Goal: Task Accomplishment & Management: Manage account settings

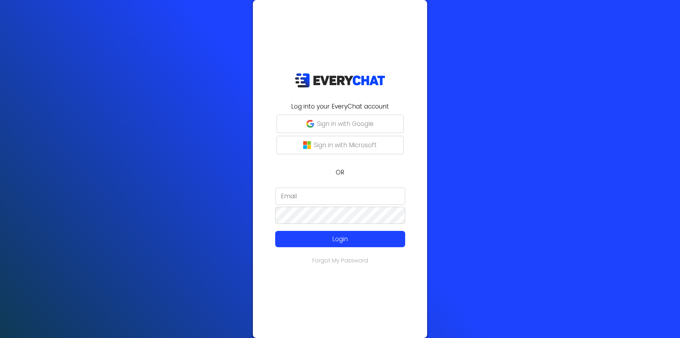
click at [298, 195] on input "email" at bounding box center [340, 195] width 130 height 17
click at [294, 238] on p "Login" at bounding box center [340, 238] width 104 height 9
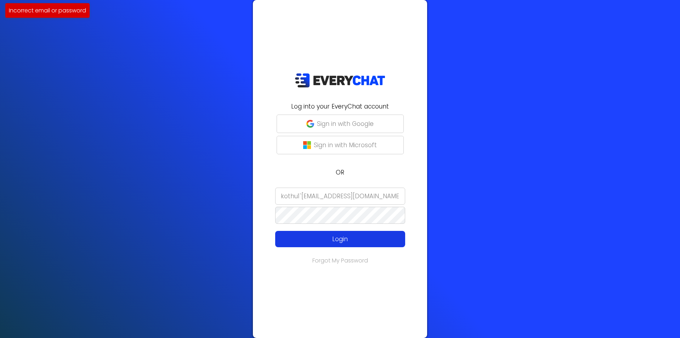
click at [294, 238] on p "Login" at bounding box center [340, 238] width 104 height 9
click at [299, 194] on input "kothu1`[EMAIL_ADDRESS][DOMAIN_NAME]" at bounding box center [340, 195] width 130 height 17
type input "[EMAIL_ADDRESS][DOMAIN_NAME]"
click at [302, 237] on p "Login" at bounding box center [340, 238] width 104 height 9
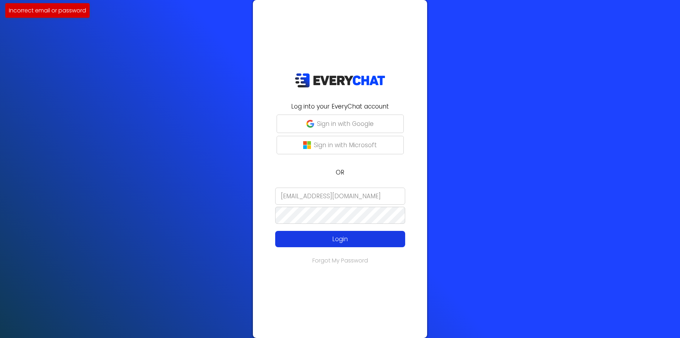
click at [335, 241] on p "Login" at bounding box center [340, 238] width 104 height 9
click at [184, 228] on div "Log into your EveryChat account Sign in with Google Sign in with Microsoft OR […" at bounding box center [340, 169] width 680 height 338
click at [327, 238] on p "Login" at bounding box center [340, 238] width 104 height 9
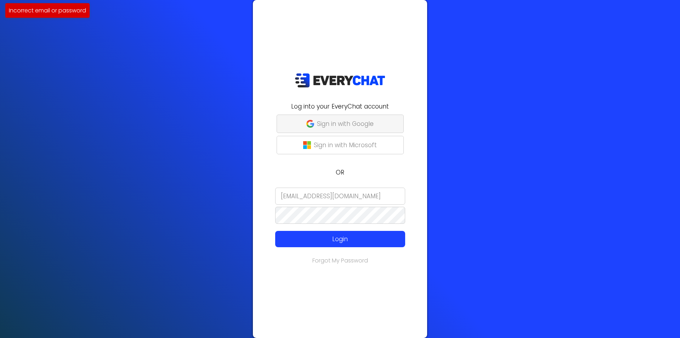
click at [344, 128] on p "Sign in with Google" at bounding box center [345, 123] width 57 height 9
